Goal: Navigation & Orientation: Find specific page/section

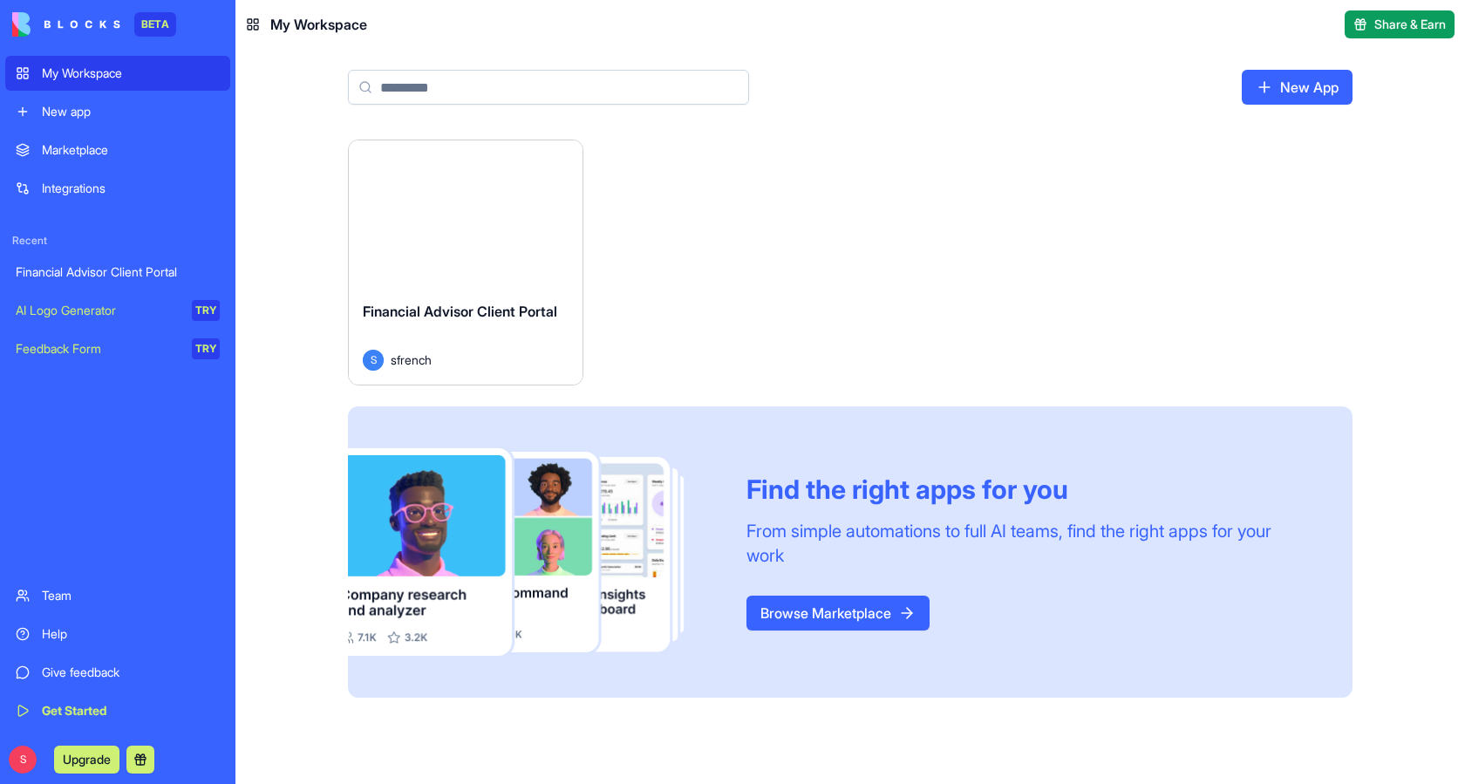
click at [475, 322] on div "Financial Advisor Client Portal" at bounding box center [466, 325] width 206 height 49
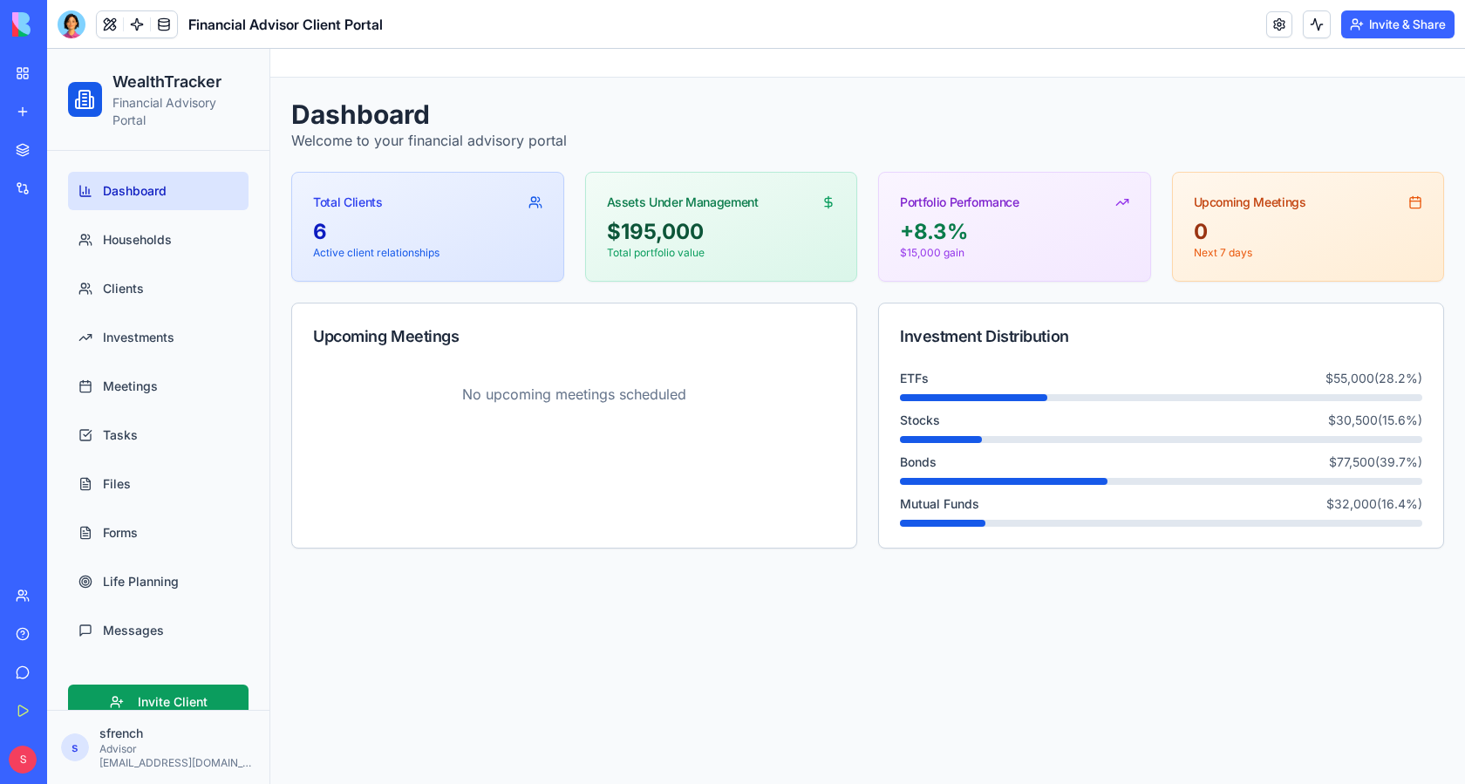
click at [137, 288] on span "Clients" at bounding box center [123, 288] width 41 height 17
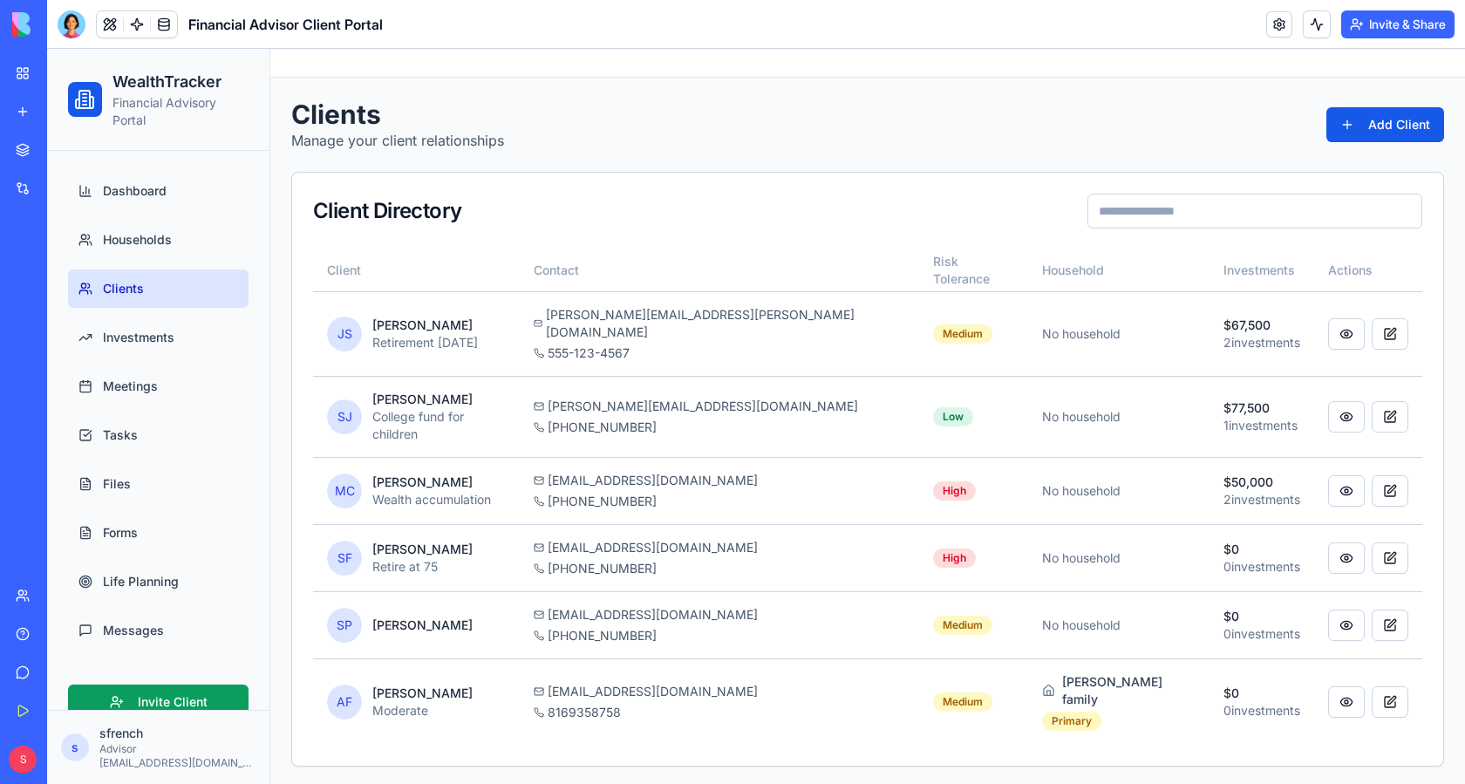
click at [130, 342] on span "Investments" at bounding box center [138, 337] width 71 height 17
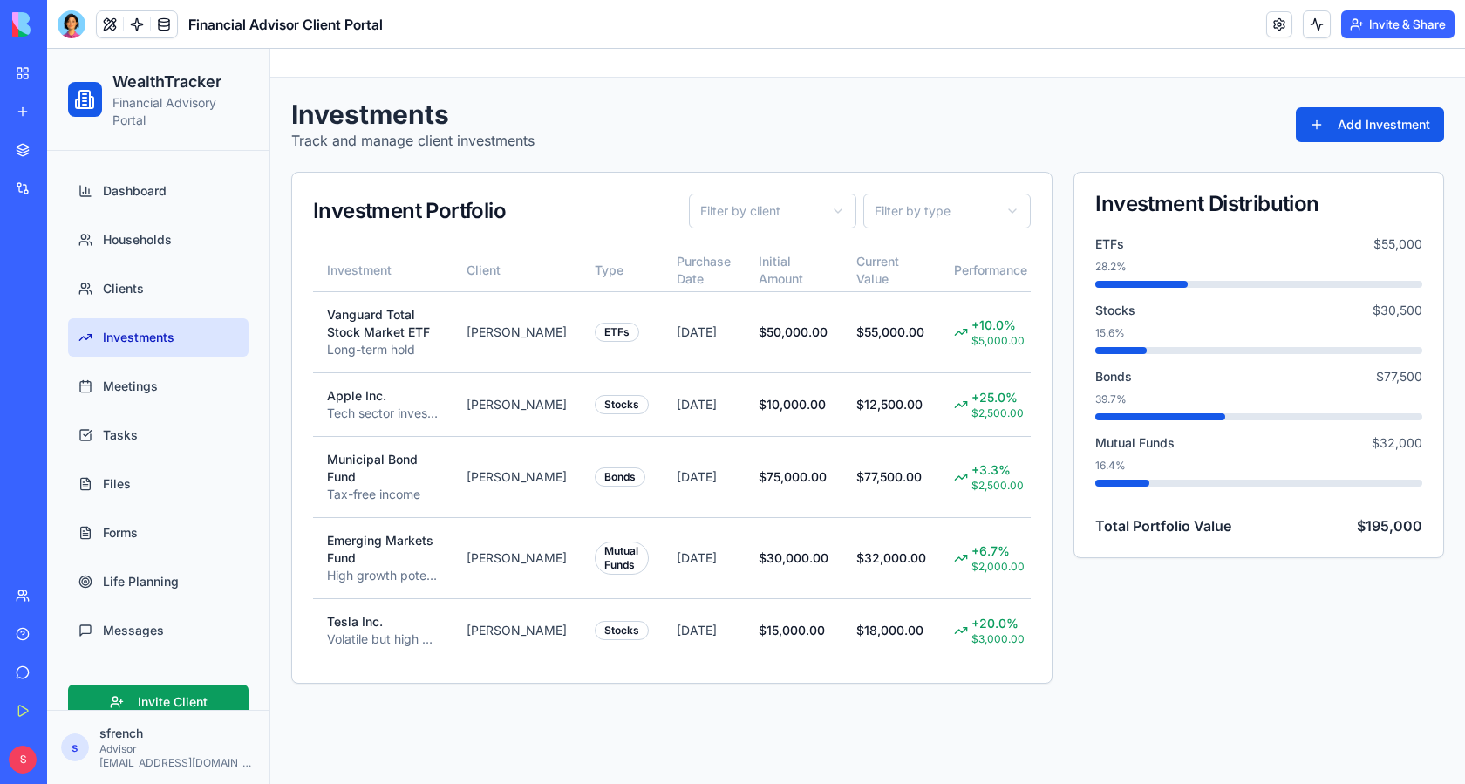
click at [121, 386] on span "Meetings" at bounding box center [130, 386] width 55 height 17
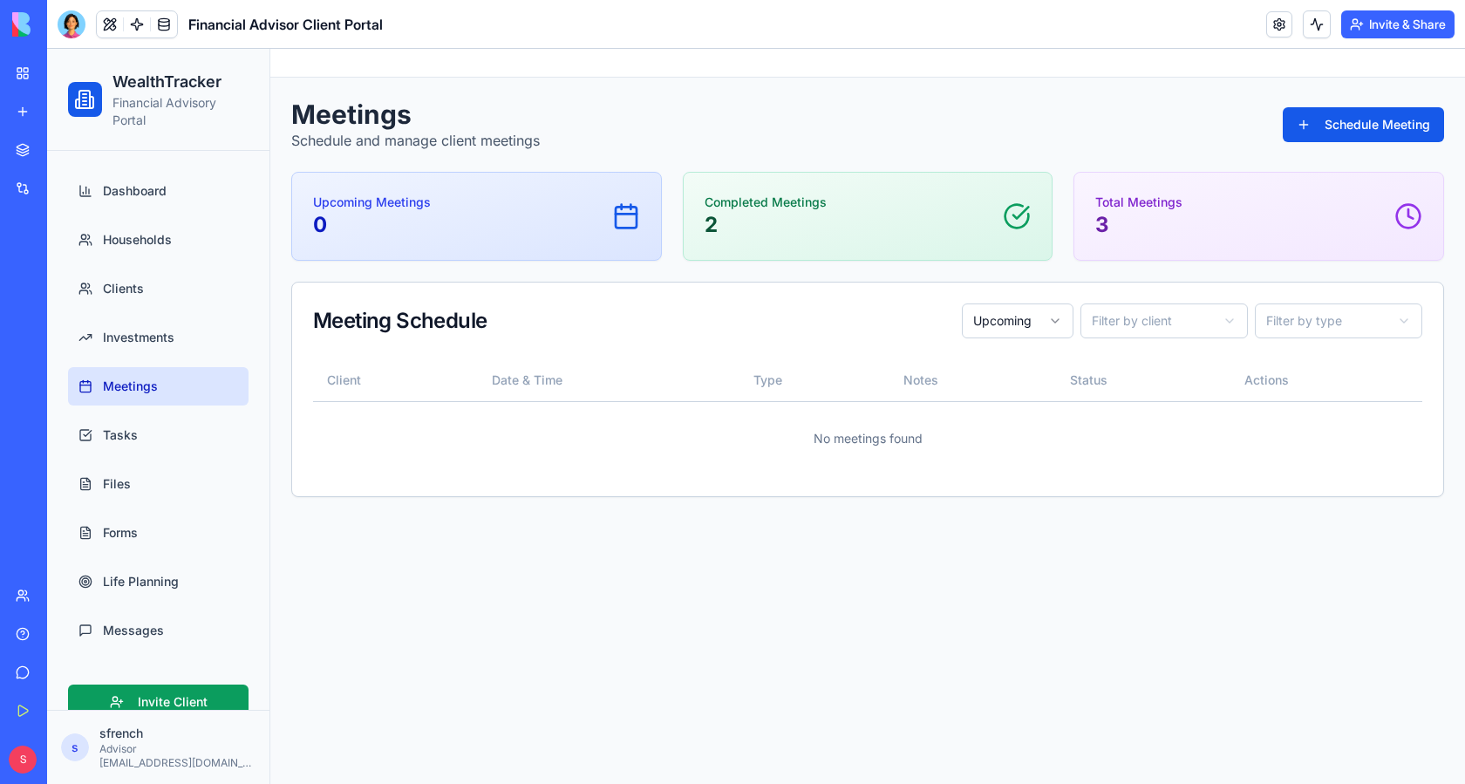
click at [128, 443] on span "Tasks" at bounding box center [120, 434] width 35 height 17
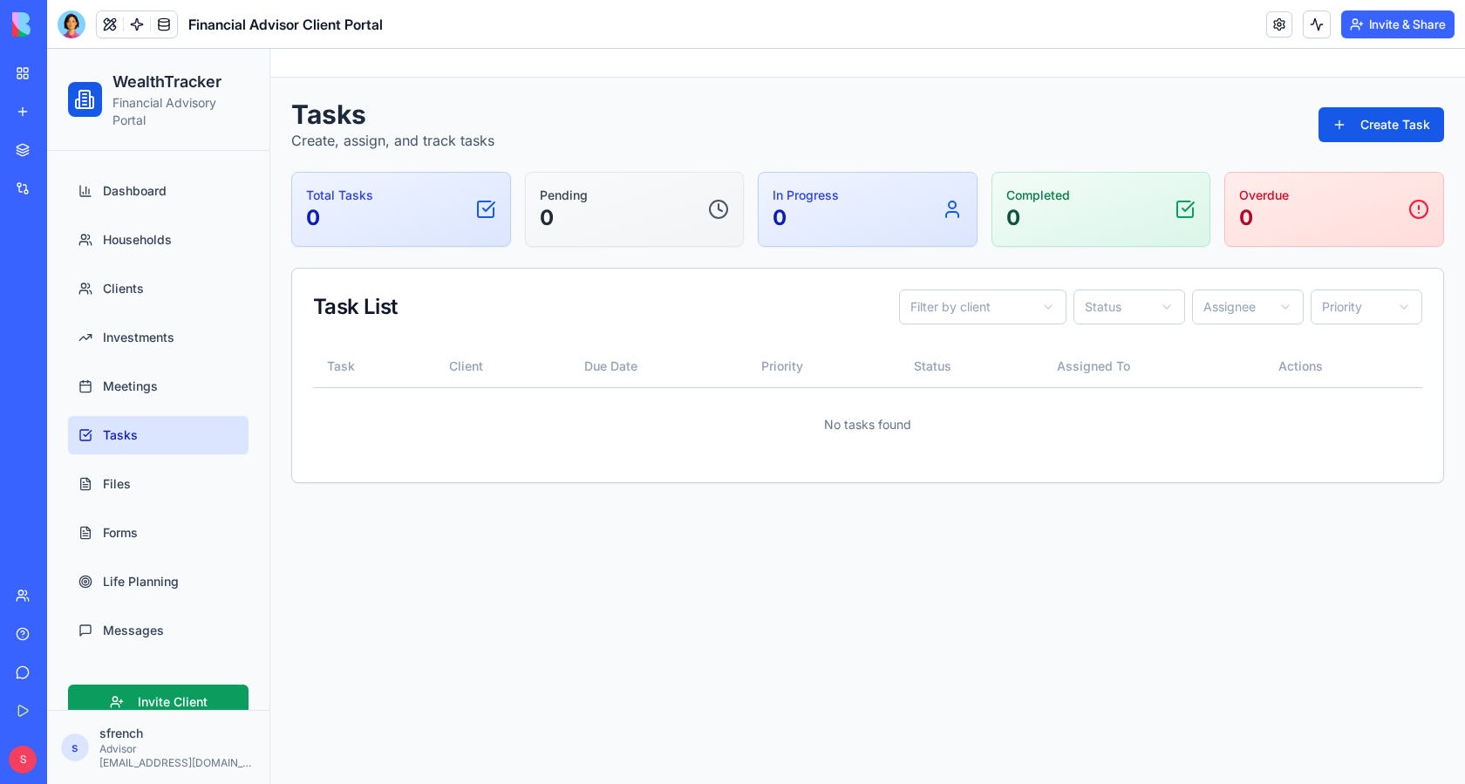
click at [133, 587] on span "Life Planning" at bounding box center [141, 581] width 76 height 17
